Goal: Check status: Check status

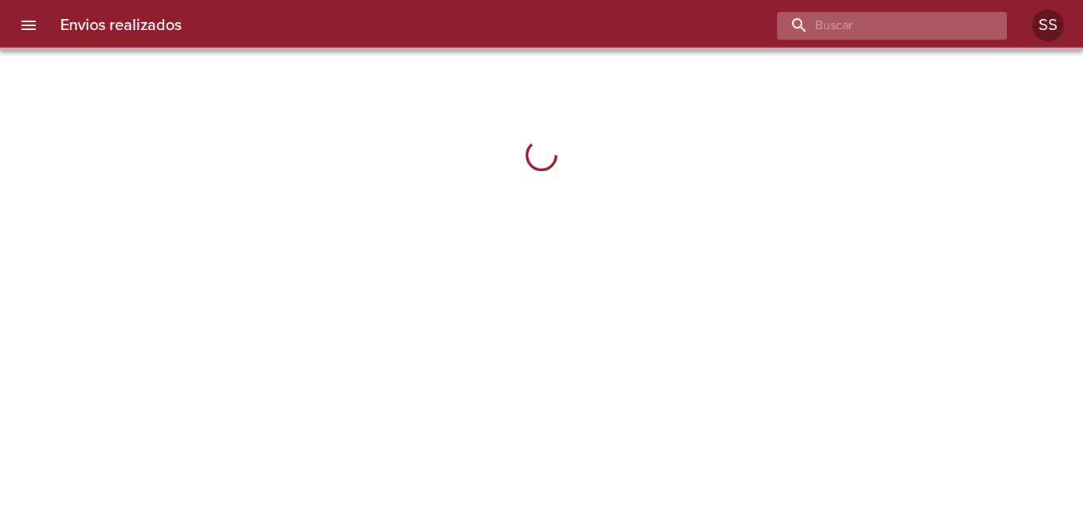
click at [896, 12] on input "buscar" at bounding box center [878, 26] width 203 height 28
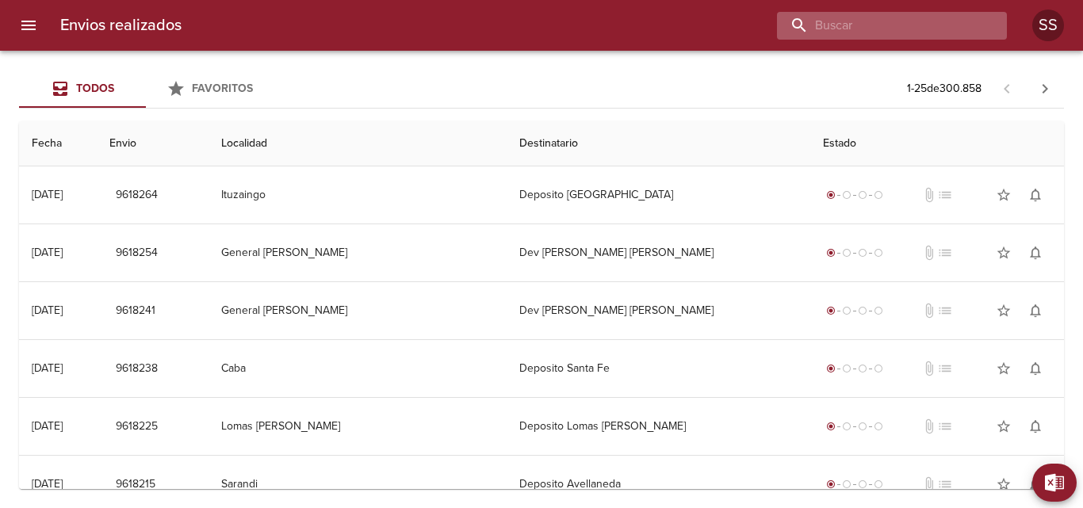
paste input "[PERSON_NAME] ML"
type input "[PERSON_NAME] ML"
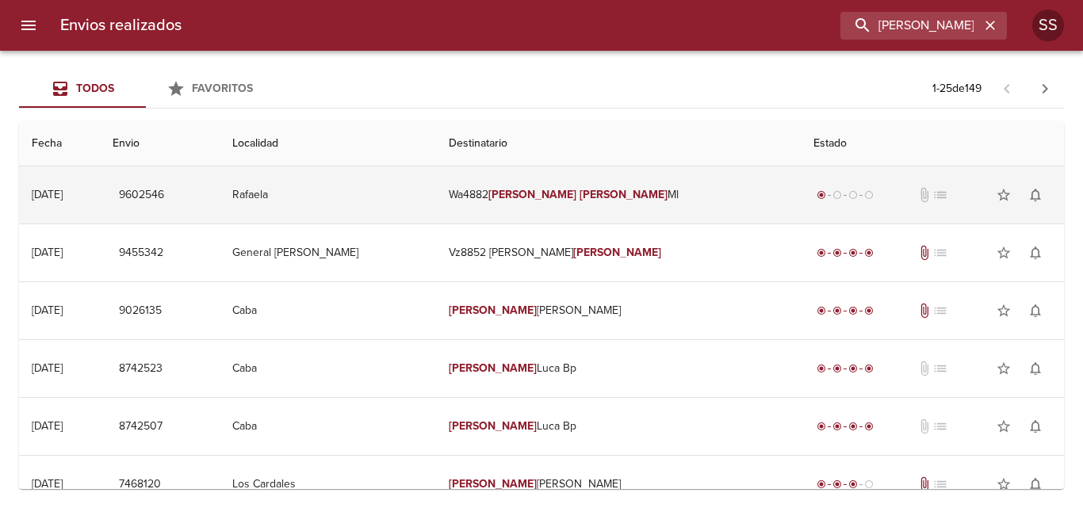
click at [527, 196] on td "Wa4882 [PERSON_NAME] Ml" at bounding box center [618, 194] width 365 height 57
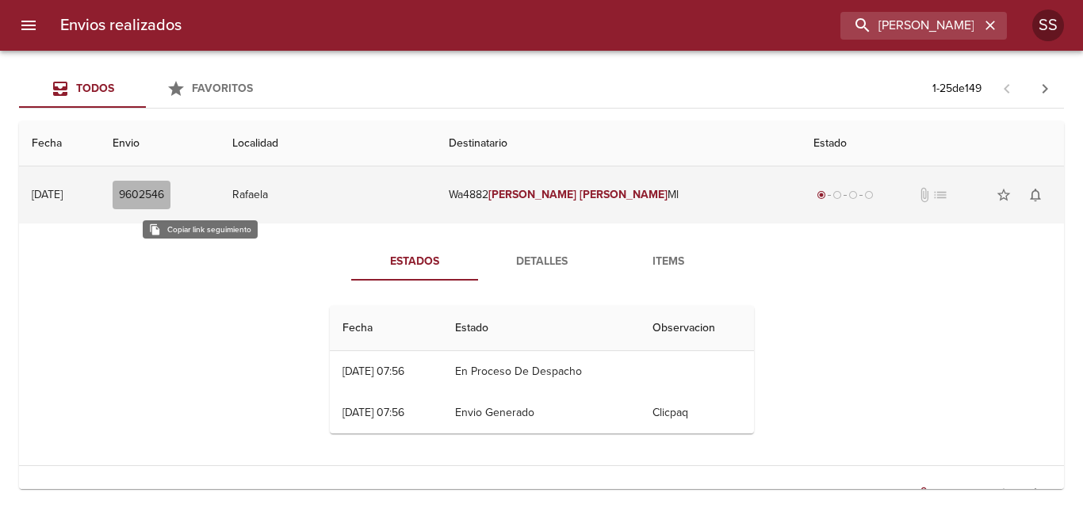
click at [164, 189] on span "9602546" at bounding box center [141, 195] width 45 height 20
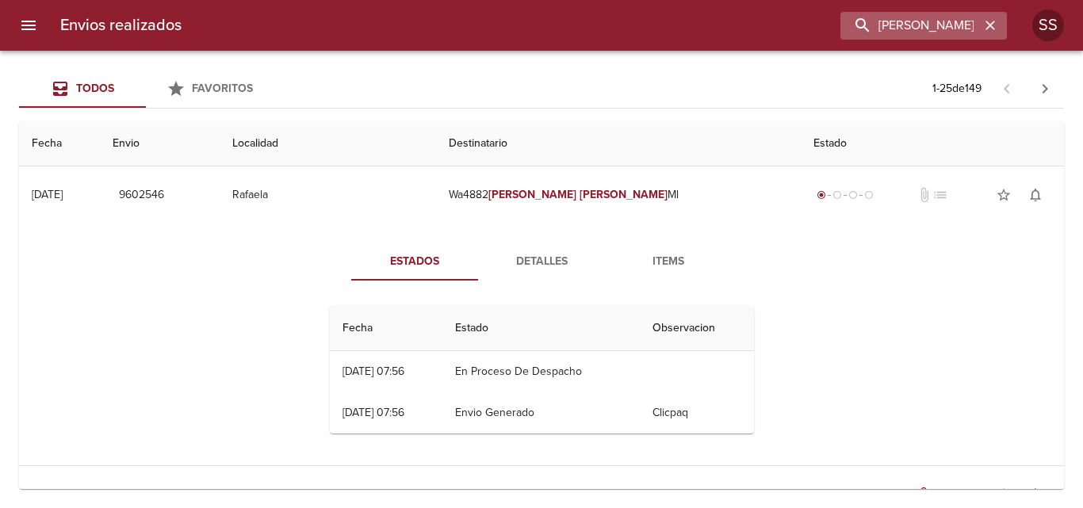
click at [992, 32] on icon "button" at bounding box center [990, 25] width 16 height 16
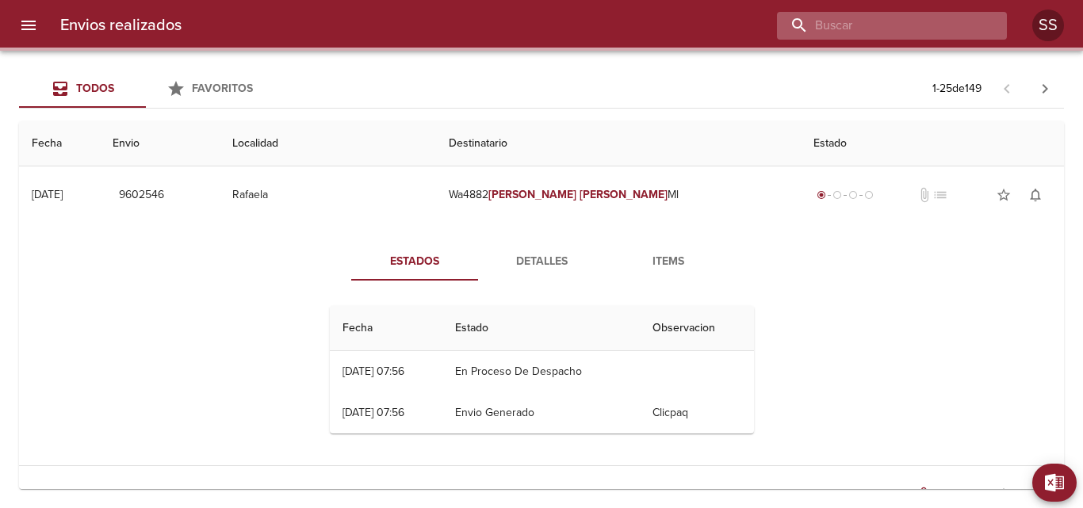
click at [938, 29] on input "buscar" at bounding box center [878, 26] width 203 height 28
paste input "[PERSON_NAME] [PERSON_NAME]"
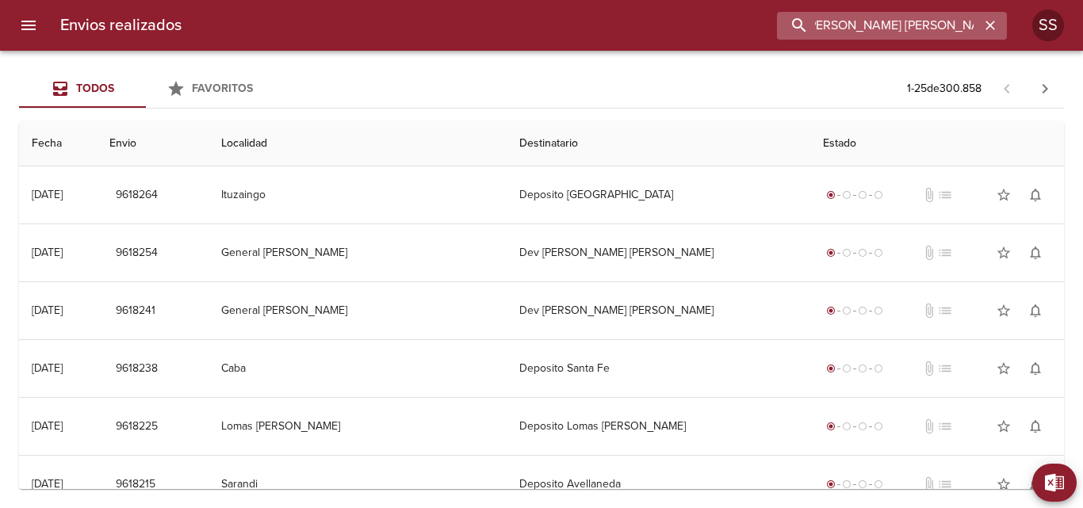
type input "[PERSON_NAME] [PERSON_NAME]"
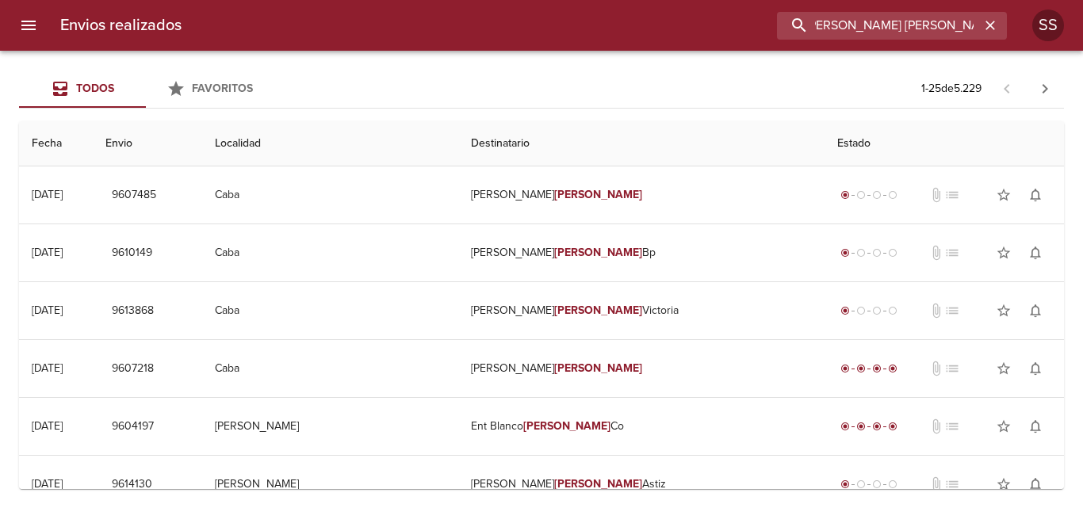
scroll to position [0, 0]
drag, startPoint x: 935, startPoint y: 25, endPoint x: 944, endPoint y: 21, distance: 9.3
click at [936, 23] on input "[PERSON_NAME] [PERSON_NAME]" at bounding box center [878, 26] width 203 height 28
click at [984, 27] on icon "button" at bounding box center [990, 25] width 16 height 16
